Goal: Task Accomplishment & Management: Use online tool/utility

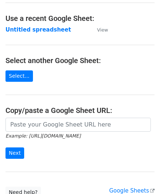
scroll to position [37, 0]
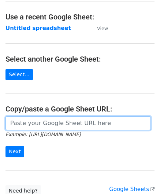
drag, startPoint x: 44, startPoint y: 120, endPoint x: 48, endPoint y: 106, distance: 14.8
click at [44, 120] on input "url" at bounding box center [79, 123] width 146 height 14
paste input "[URL][DOMAIN_NAME]"
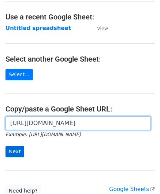
type input "[URL][DOMAIN_NAME]"
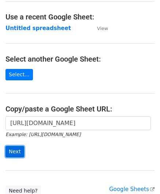
click at [18, 150] on input "Next" at bounding box center [15, 151] width 19 height 11
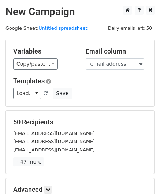
scroll to position [90, 0]
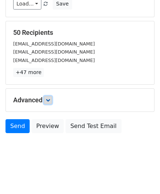
click at [49, 98] on icon at bounding box center [48, 100] width 4 height 4
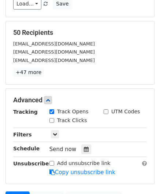
click at [88, 151] on div "Send now" at bounding box center [93, 150] width 86 height 10
click at [82, 145] on div at bounding box center [87, 150] width 10 height 10
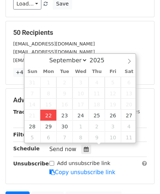
type input "2025-09-22 12:00"
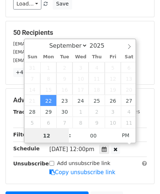
paste input "Hour"
type input "2"
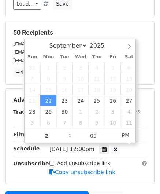
type input "2025-09-22 14:00"
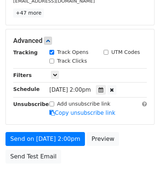
scroll to position [171, 0]
